Goal: Information Seeking & Learning: Learn about a topic

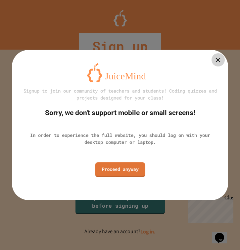
click at [132, 168] on link "Proceed anyway" at bounding box center [120, 169] width 50 height 15
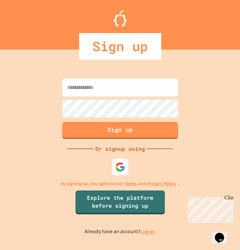
click at [139, 90] on input at bounding box center [120, 88] width 116 height 18
click at [153, 89] on input at bounding box center [120, 88] width 116 height 18
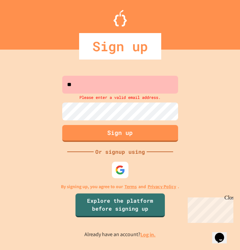
type input "*"
click at [121, 173] on img at bounding box center [120, 170] width 11 height 11
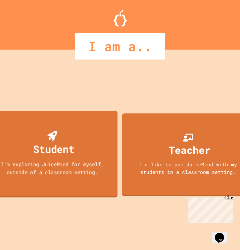
click at [79, 150] on div "Student I'm exploring JuiceMind for myself, outside of a classroom setting." at bounding box center [52, 154] width 131 height 87
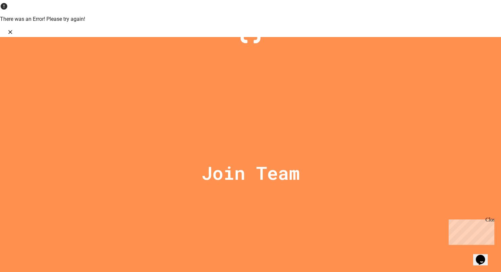
click at [14, 29] on icon "Close" at bounding box center [10, 32] width 7 height 7
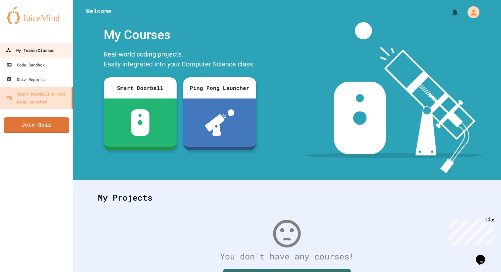
click at [20, 52] on div "My Teams/Classes" at bounding box center [30, 50] width 49 height 8
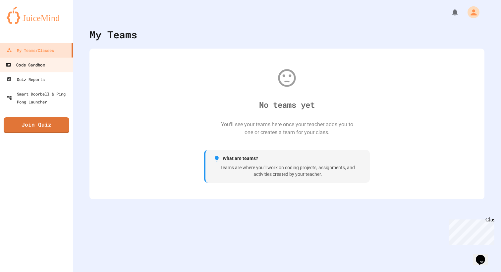
click at [41, 64] on div "Code Sandbox" at bounding box center [25, 65] width 39 height 8
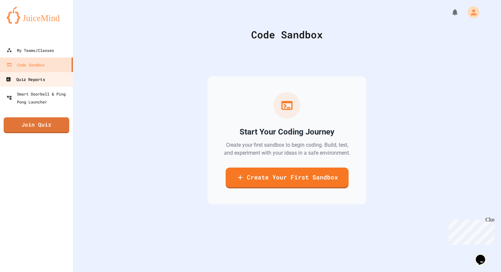
click at [43, 78] on div "Quiz Reports" at bounding box center [25, 79] width 39 height 8
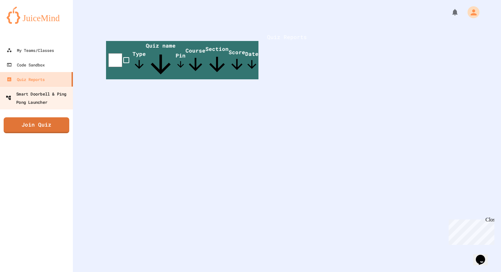
click at [48, 89] on link "Smart Doorbell & Ping Pong Launcher" at bounding box center [36, 97] width 75 height 23
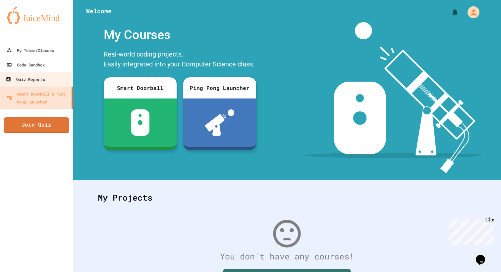
click at [48, 79] on link "Quiz Reports" at bounding box center [36, 79] width 75 height 15
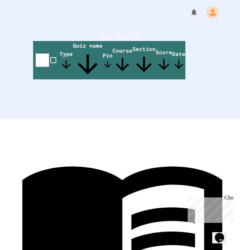
click at [210, 15] on icon "My Account" at bounding box center [213, 12] width 6 height 6
click at [71, 129] on div at bounding box center [120, 125] width 240 height 250
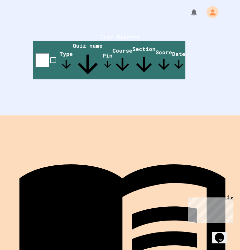
click at [18, 241] on link "Projects" at bounding box center [122, 239] width 238 height 240
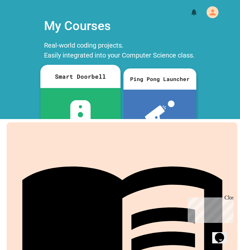
click at [100, 122] on div at bounding box center [80, 114] width 80 height 53
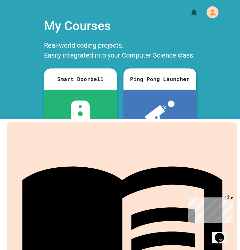
click at [116, 211] on icon at bounding box center [120, 225] width 33 height 33
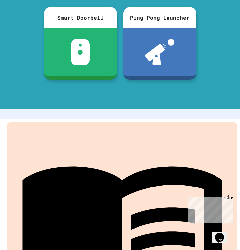
scroll to position [68, 0]
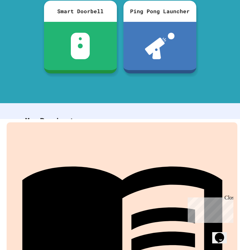
click at [116, 209] on link "Join first Course" at bounding box center [120, 206] width 125 height 31
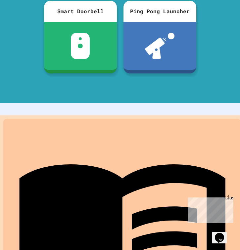
click at [98, 245] on link "Projects" at bounding box center [122, 239] width 238 height 240
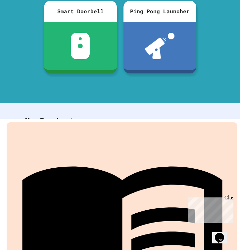
click at [132, 168] on icon at bounding box center [120, 157] width 33 height 33
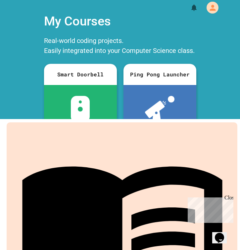
scroll to position [0, 0]
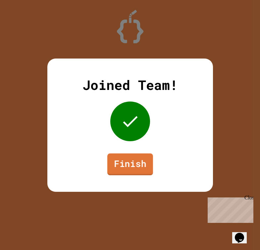
click at [136, 162] on link "Finish" at bounding box center [130, 164] width 46 height 22
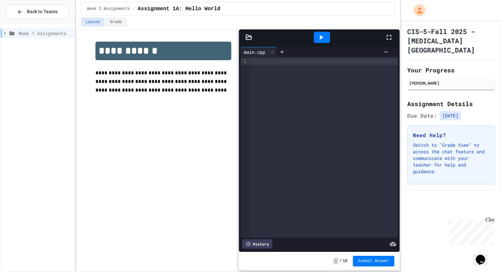
click at [66, 81] on div "Week 1 Assignments" at bounding box center [37, 147] width 73 height 243
click at [49, 14] on span "Back to Teams" at bounding box center [42, 11] width 31 height 7
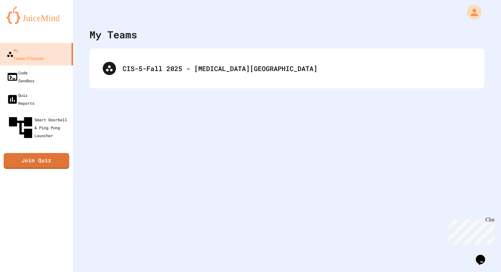
click at [260, 15] on icon "My Account" at bounding box center [473, 12] width 7 height 7
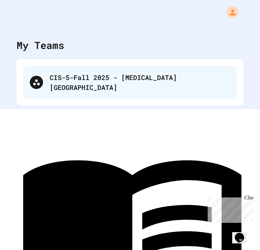
click at [104, 68] on div "CIS-5-Fall 2025 - [MEDICAL_DATA][GEOGRAPHIC_DATA]" at bounding box center [130, 82] width 214 height 33
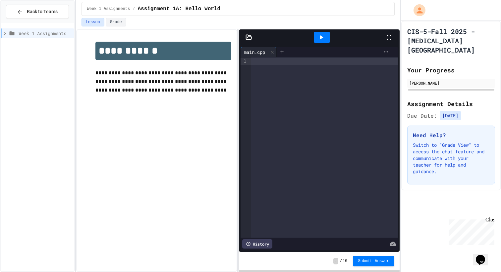
click at [167, 154] on div "**********" at bounding box center [156, 150] width 161 height 243
click at [260, 38] on icon at bounding box center [321, 37] width 8 height 8
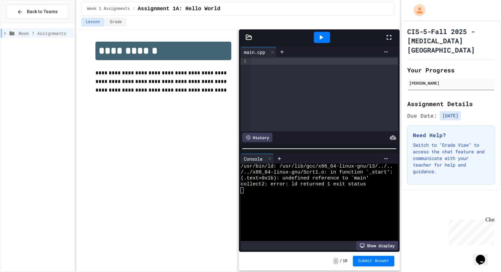
click at [260, 248] on div "Show display" at bounding box center [377, 245] width 42 height 9
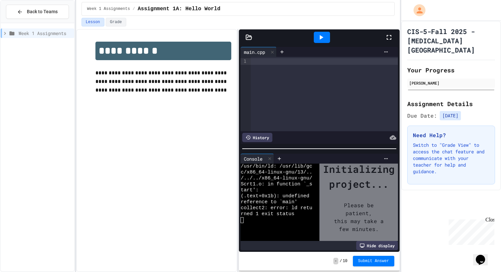
click at [260, 248] on div "Hide display" at bounding box center [377, 245] width 42 height 9
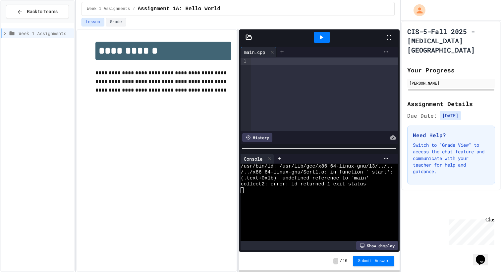
click at [260, 64] on div at bounding box center [324, 61] width 147 height 7
click at [260, 35] on div at bounding box center [322, 37] width 126 height 18
click at [260, 35] on div at bounding box center [322, 37] width 16 height 11
click at [260, 38] on div at bounding box center [322, 37] width 16 height 11
click at [260, 60] on div at bounding box center [324, 61] width 147 height 7
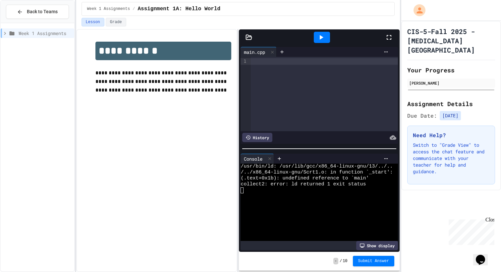
click at [260, 142] on p "Switch to "Grade View" to access the chat feature and communicate with your tea…" at bounding box center [451, 158] width 76 height 33
click at [122, 24] on button "Grade" at bounding box center [116, 22] width 21 height 9
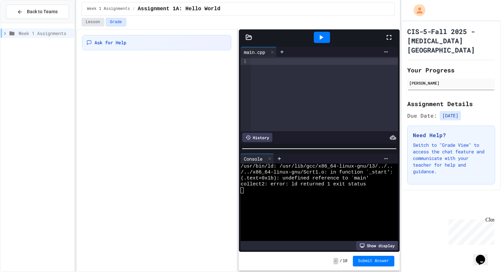
click at [101, 21] on button "Lesson" at bounding box center [92, 22] width 23 height 9
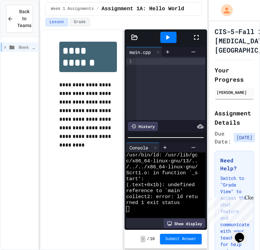
click at [155, 66] on div at bounding box center [170, 88] width 69 height 63
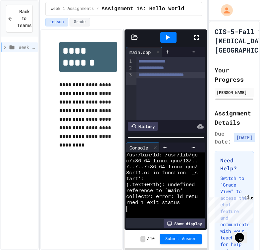
click at [159, 74] on span "**********" at bounding box center [160, 75] width 45 height 5
click at [150, 76] on span "**********" at bounding box center [155, 75] width 34 height 5
click at [192, 75] on div "**********" at bounding box center [170, 75] width 69 height 7
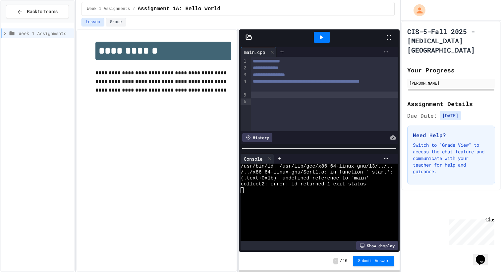
click at [260, 39] on icon at bounding box center [321, 37] width 8 height 8
click at [260, 98] on div at bounding box center [324, 95] width 147 height 7
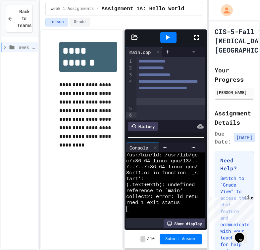
click at [156, 105] on div at bounding box center [170, 101] width 69 height 7
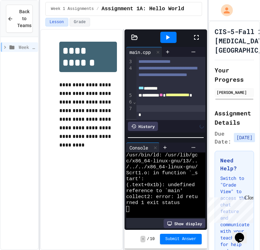
scroll to position [20, 0]
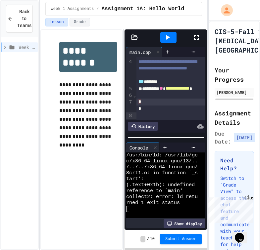
click at [162, 85] on div "*** *******" at bounding box center [170, 81] width 69 height 7
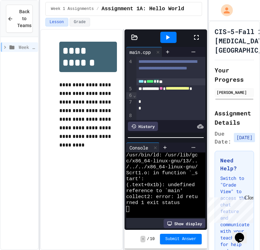
click at [166, 41] on icon at bounding box center [168, 37] width 8 height 8
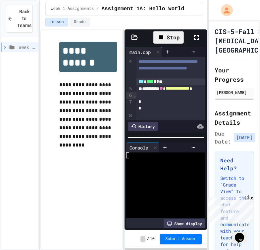
scroll to position [77, 0]
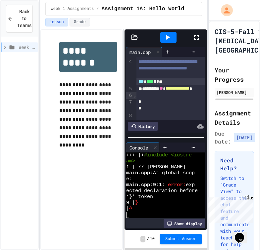
click at [168, 38] on icon at bounding box center [168, 37] width 4 height 5
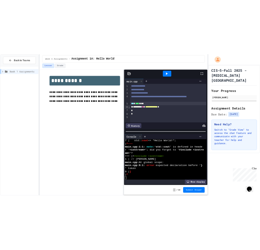
scroll to position [18, 0]
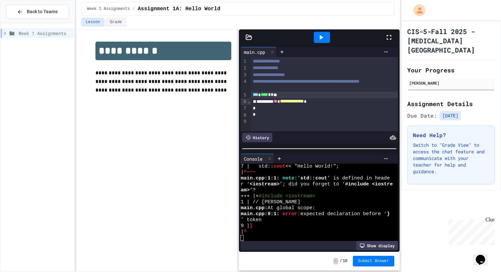
click at [260, 190] on div "am> ’?" at bounding box center [316, 191] width 152 height 6
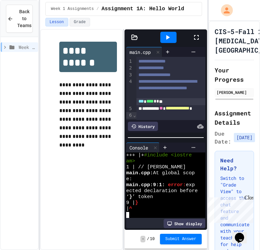
scroll to position [77, 0]
click at [152, 99] on div at bounding box center [170, 95] width 69 height 7
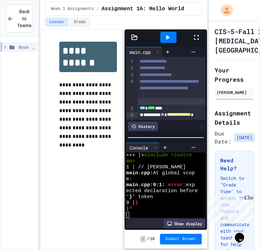
click at [156, 99] on div at bounding box center [171, 95] width 67 height 7
click at [165, 39] on icon at bounding box center [168, 37] width 8 height 8
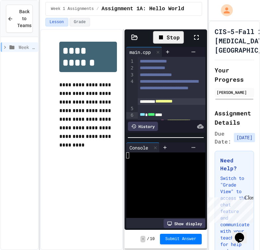
scroll to position [0, 0]
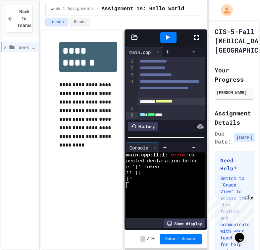
click at [165, 39] on icon at bounding box center [168, 37] width 8 height 8
click at [198, 33] on icon at bounding box center [196, 37] width 8 height 8
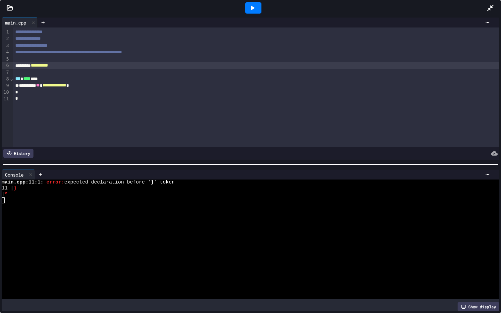
click at [72, 80] on div "*** **** ****" at bounding box center [256, 78] width 486 height 7
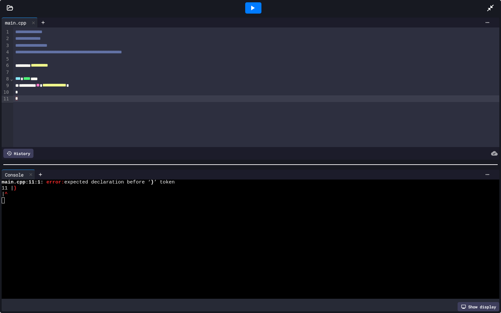
click at [16, 98] on div "*" at bounding box center [256, 98] width 486 height 7
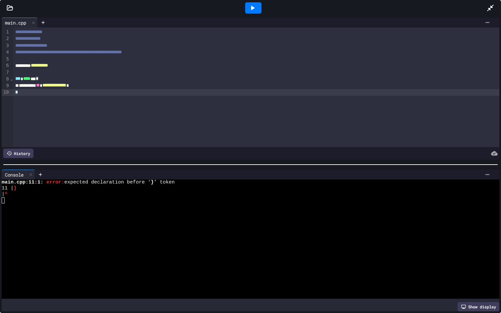
click at [255, 9] on icon at bounding box center [252, 8] width 8 height 8
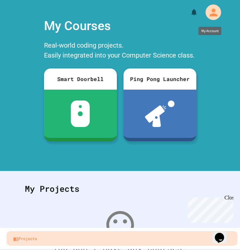
click at [217, 13] on icon "My Account" at bounding box center [214, 12] width 12 height 12
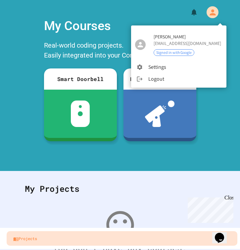
click at [99, 205] on div at bounding box center [120, 125] width 240 height 250
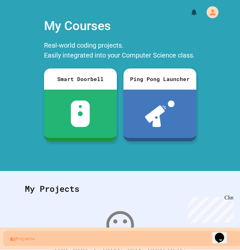
click at [30, 235] on link "Projects" at bounding box center [122, 238] width 238 height 15
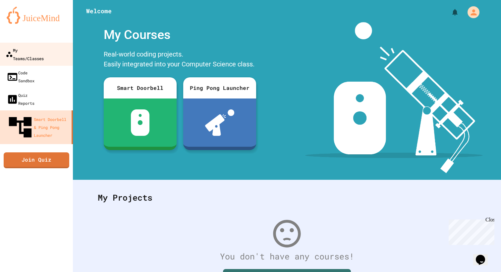
click at [33, 56] on link "My Teams/Classes" at bounding box center [36, 54] width 75 height 23
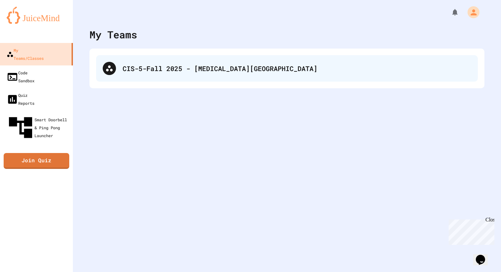
click at [142, 74] on div "CIS-5-Fall 2025 - [MEDICAL_DATA][GEOGRAPHIC_DATA]" at bounding box center [286, 68] width 381 height 26
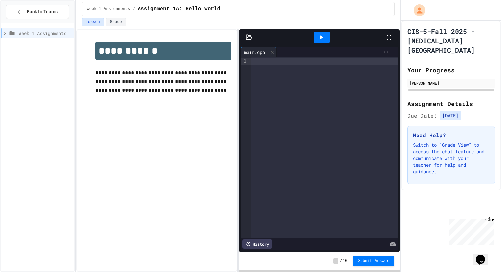
click at [175, 136] on div "**********" at bounding box center [156, 150] width 161 height 243
click at [147, 105] on div "**********" at bounding box center [156, 150] width 161 height 243
